Goal: Transaction & Acquisition: Download file/media

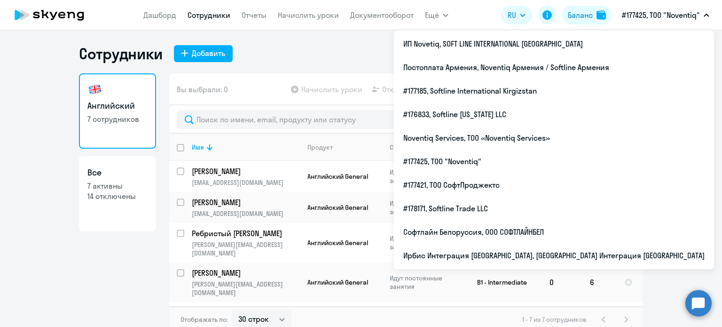
select select "30"
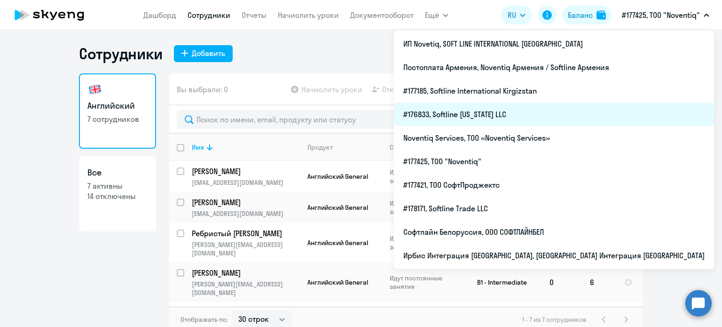
scroll to position [73, 0]
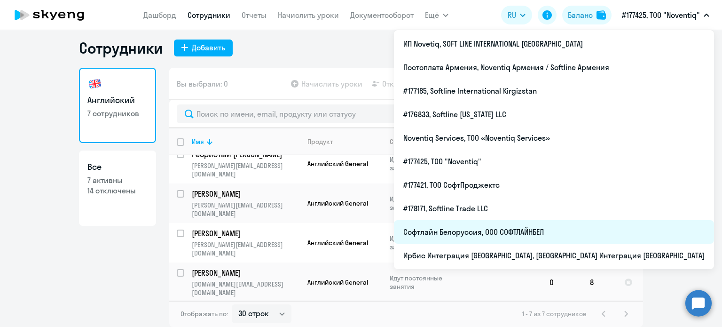
click at [593, 236] on li "Софтлайн Белоруссия, ООО СОФТЛАЙНБЕЛ" at bounding box center [554, 232] width 320 height 24
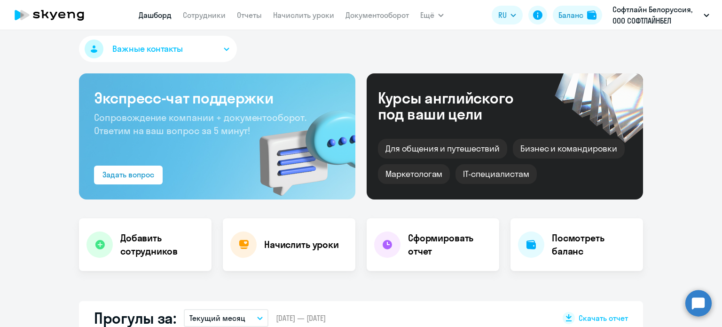
select select "30"
click at [241, 14] on link "Отчеты" at bounding box center [249, 14] width 25 height 9
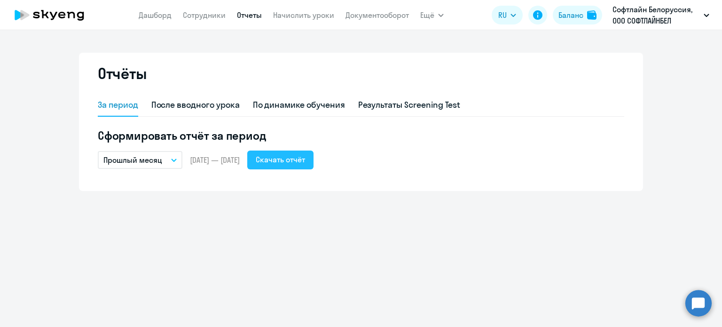
click at [294, 160] on div "Скачать отчёт" at bounding box center [280, 159] width 49 height 11
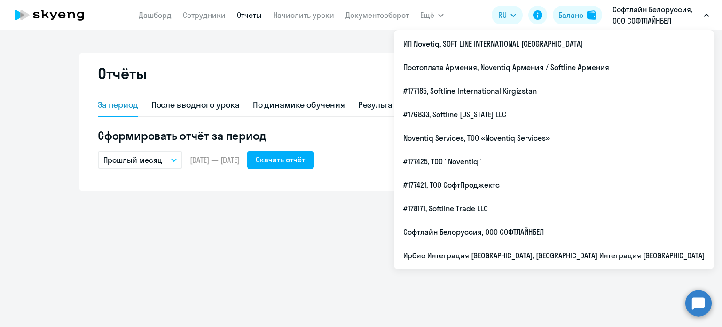
click at [172, 157] on button "Прошлый месяц" at bounding box center [140, 160] width 85 height 18
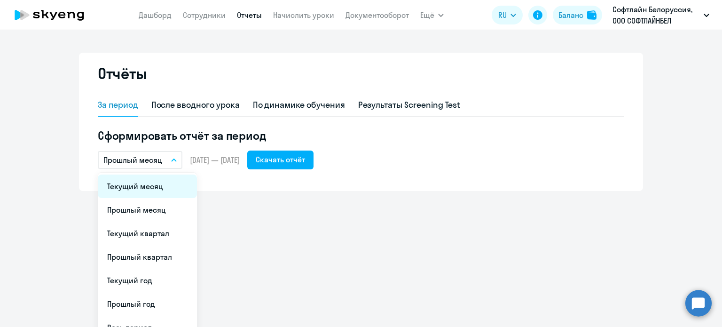
click at [163, 185] on li "Текущий месяц" at bounding box center [147, 186] width 99 height 24
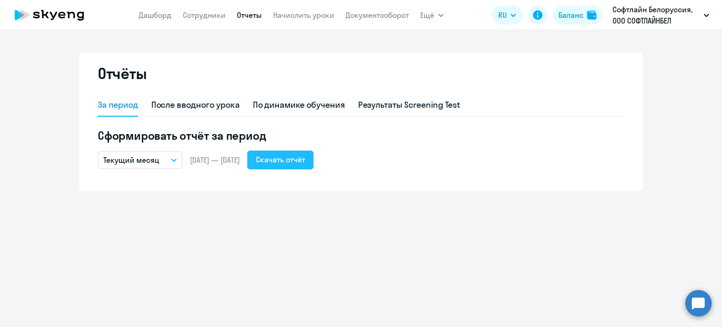
click at [305, 162] on div "Скачать отчёт" at bounding box center [280, 159] width 49 height 11
